Goal: Download file/media

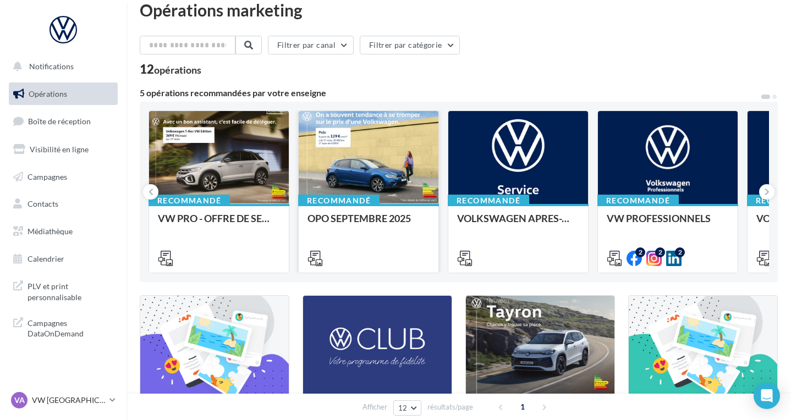
scroll to position [59, 0]
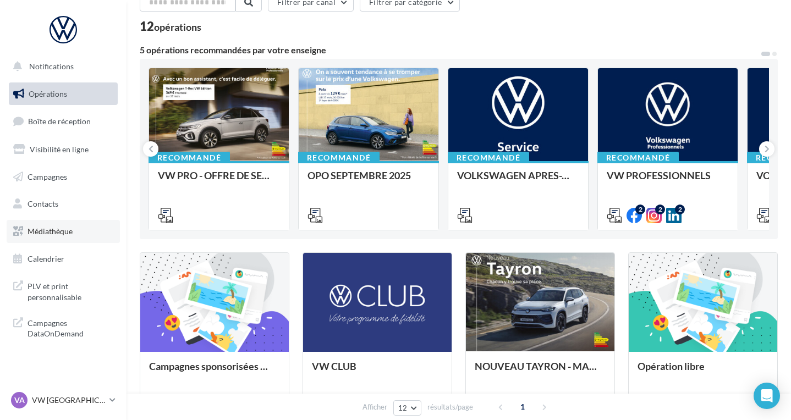
click at [55, 236] on link "Médiathèque" at bounding box center [63, 231] width 113 height 23
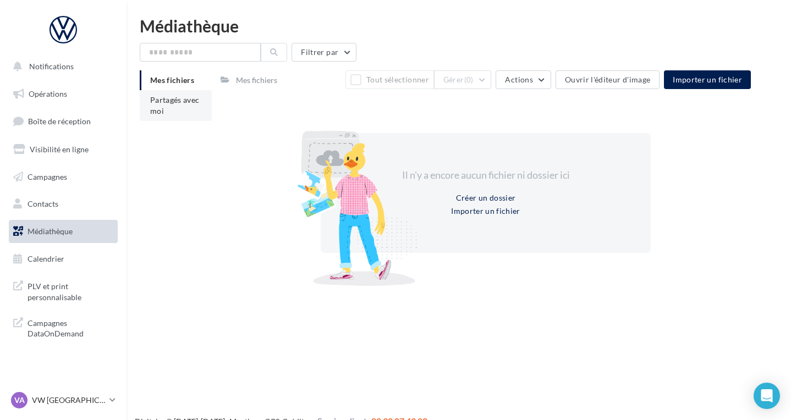
click at [172, 113] on li "Partagés avec moi" at bounding box center [176, 105] width 72 height 31
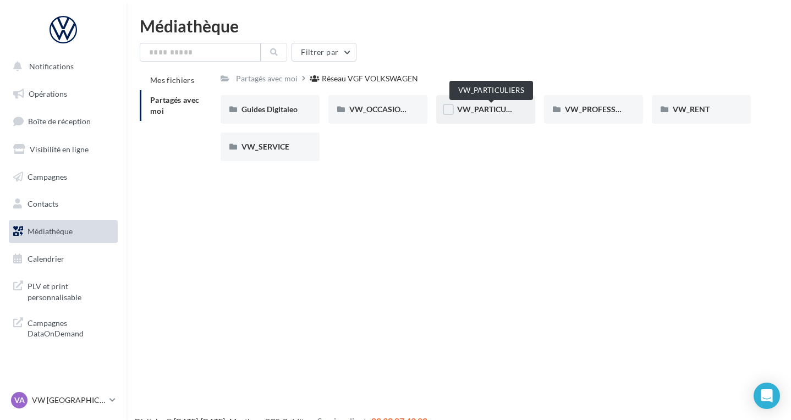
click at [490, 106] on span "VW_PARTICULIERS" at bounding box center [491, 108] width 69 height 9
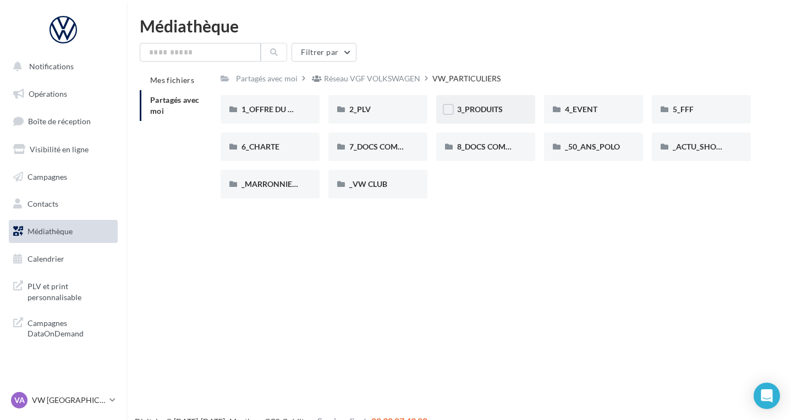
click at [474, 112] on span "3_PRODUITS" at bounding box center [480, 108] width 46 height 9
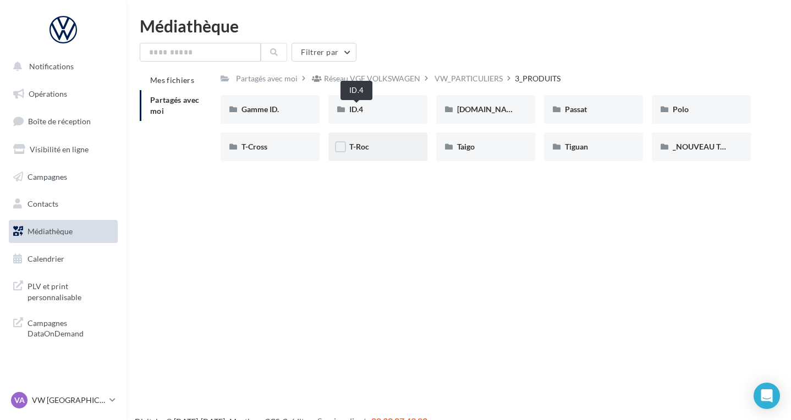
click at [368, 148] on span "T-Roc" at bounding box center [359, 146] width 20 height 9
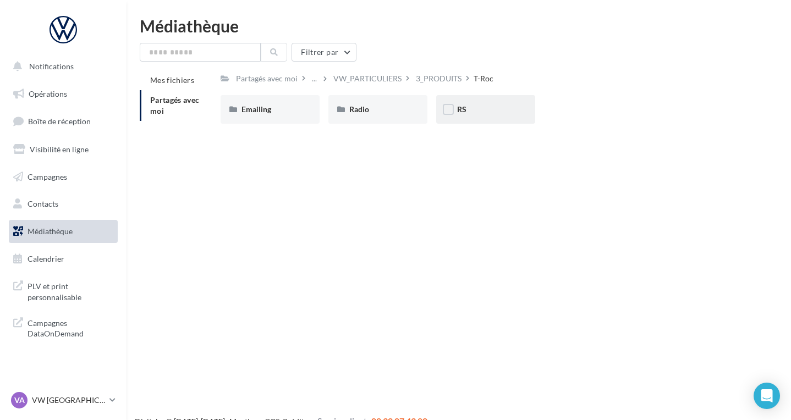
click at [476, 112] on div "RS" at bounding box center [485, 109] width 57 height 11
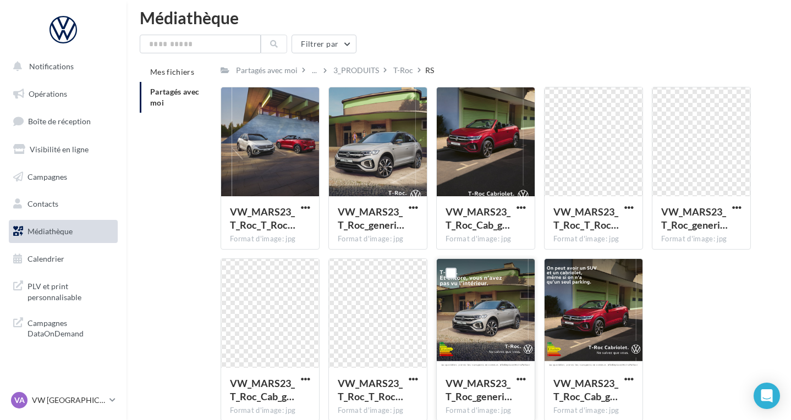
scroll to position [9, 0]
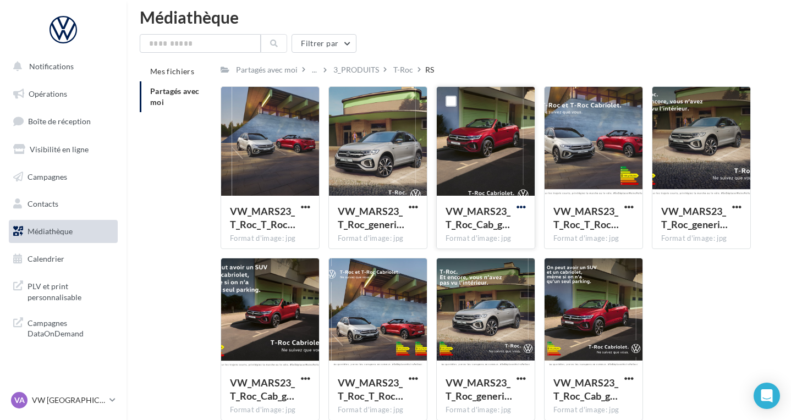
click at [522, 212] on span "button" at bounding box center [520, 206] width 9 height 9
click at [498, 226] on button "Télécharger" at bounding box center [473, 228] width 110 height 29
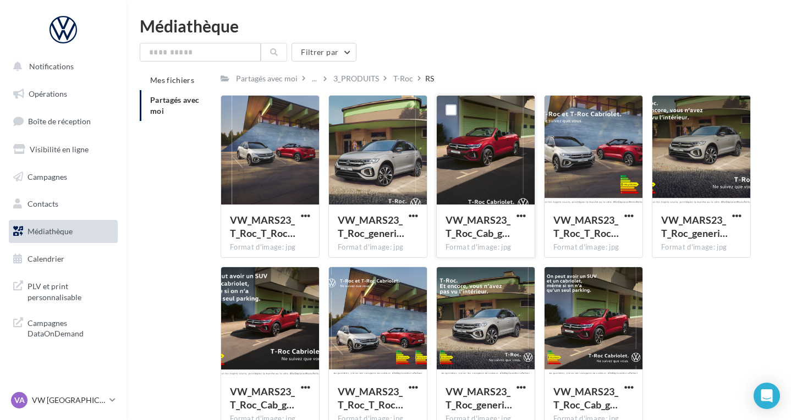
scroll to position [0, 0]
click at [396, 75] on div "T-Roc" at bounding box center [403, 78] width 20 height 11
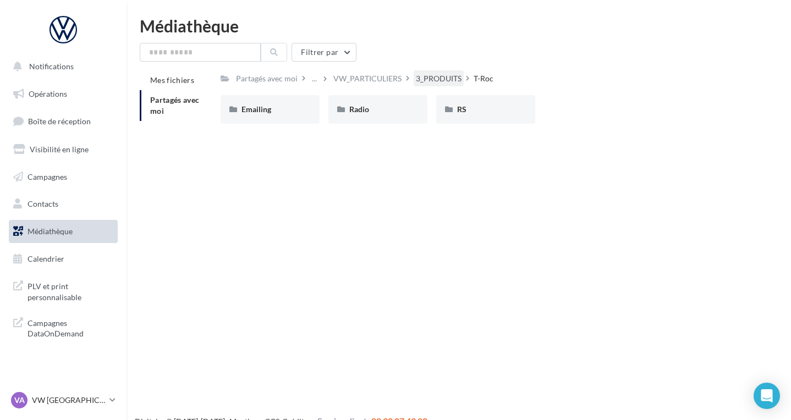
click at [437, 78] on div "3_PRODUITS" at bounding box center [439, 78] width 46 height 11
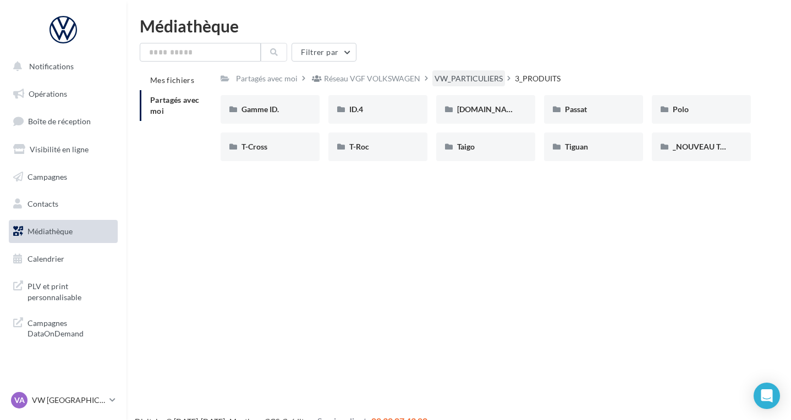
click at [461, 79] on div "VW_PARTICULIERS" at bounding box center [468, 78] width 68 height 11
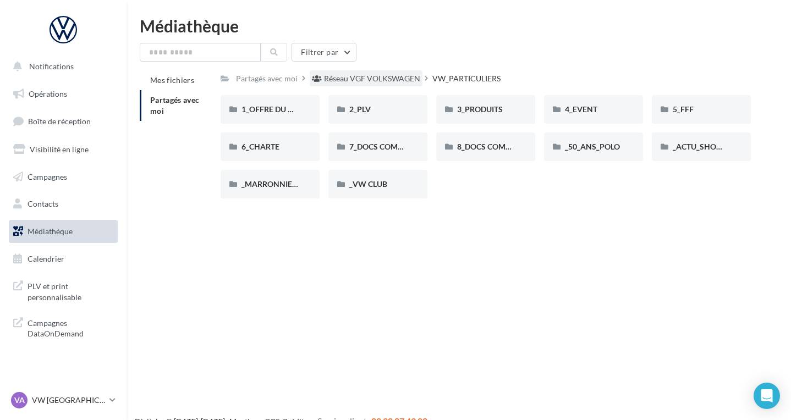
click at [405, 82] on div "Réseau VGF VOLKSWAGEN" at bounding box center [372, 78] width 96 height 11
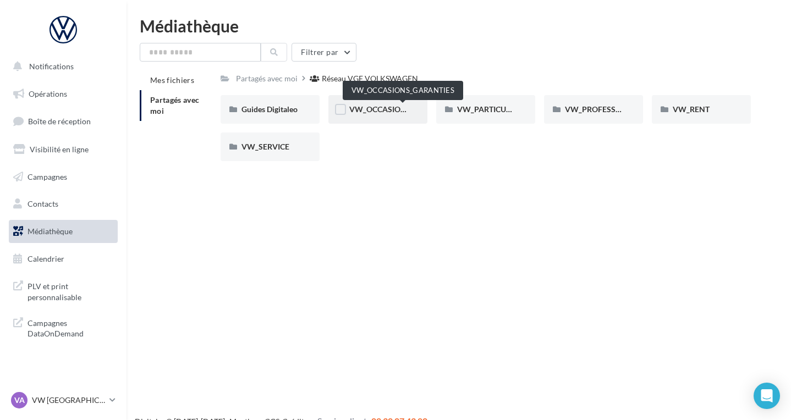
click at [379, 117] on div "VW_OCCASIONS_GARANTIES" at bounding box center [377, 109] width 99 height 29
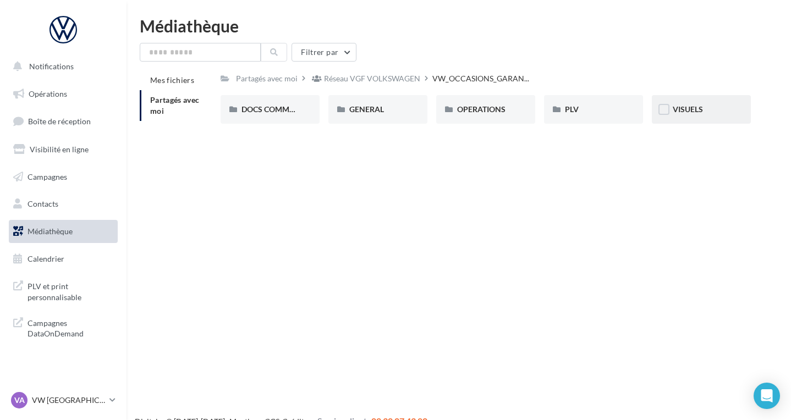
click at [704, 108] on div "VISUELS" at bounding box center [700, 109] width 57 height 11
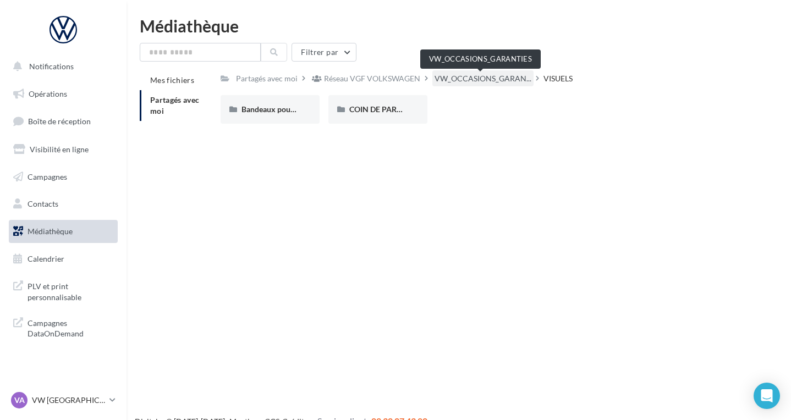
click at [488, 80] on span "VW_OCCASIONS_GARAN..." at bounding box center [482, 78] width 97 height 11
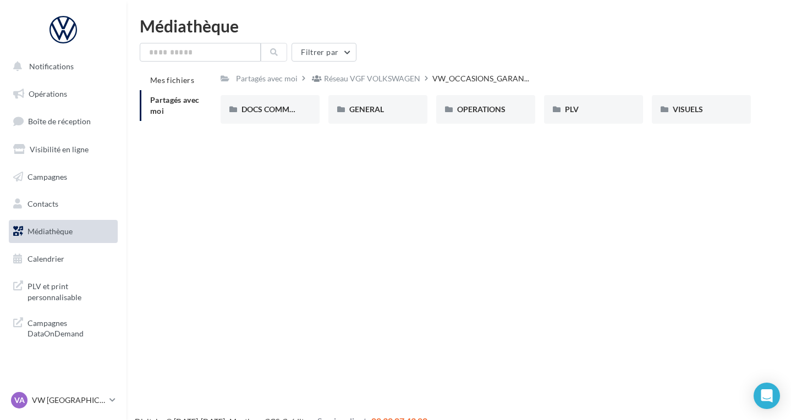
click at [355, 125] on div "DOCS COMMERCIAUX DOCS COMMERCIAUX GENERAL GENERAL OPERATIONS OPERATIONS PLV PLV…" at bounding box center [489, 113] width 539 height 37
click at [378, 111] on span "GENERAL" at bounding box center [366, 108] width 35 height 9
click at [499, 111] on span "PHOTOGUIDELINE" at bounding box center [490, 108] width 66 height 9
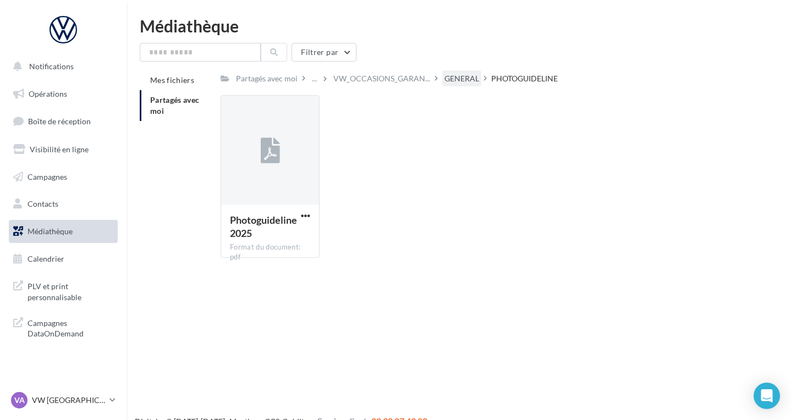
click at [468, 84] on div "GENERAL" at bounding box center [461, 78] width 35 height 11
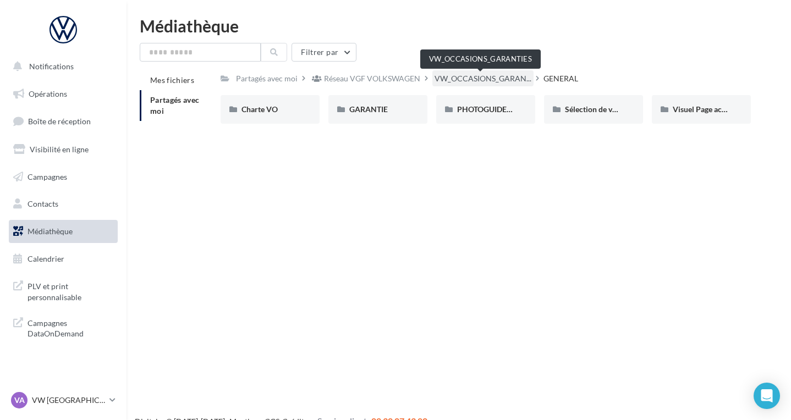
click at [466, 76] on span "VW_OCCASIONS_GARAN..." at bounding box center [482, 78] width 97 height 11
